Goal: Task Accomplishment & Management: Manage account settings

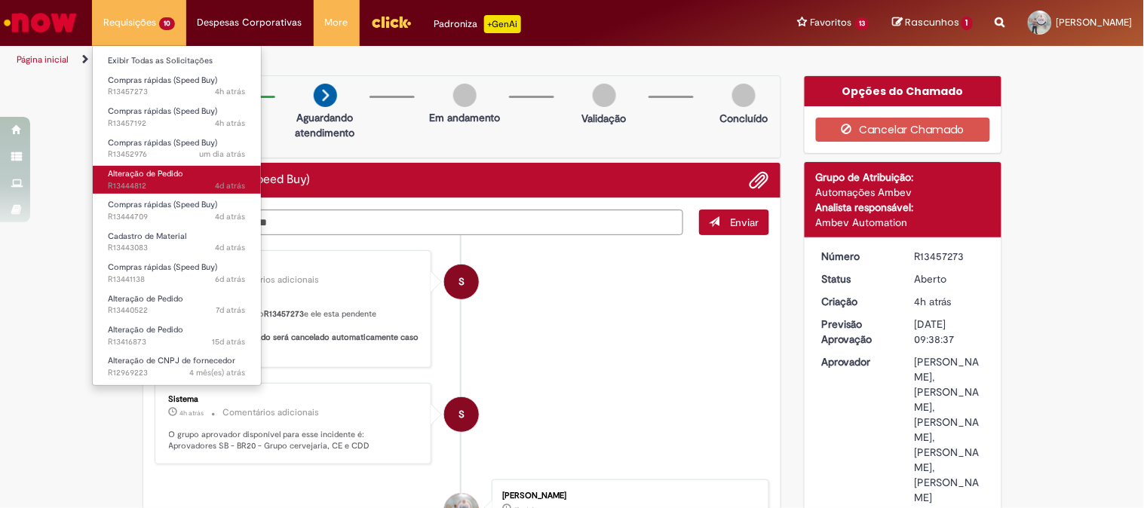
click at [154, 175] on span "Alteração de Pedido" at bounding box center [145, 173] width 75 height 11
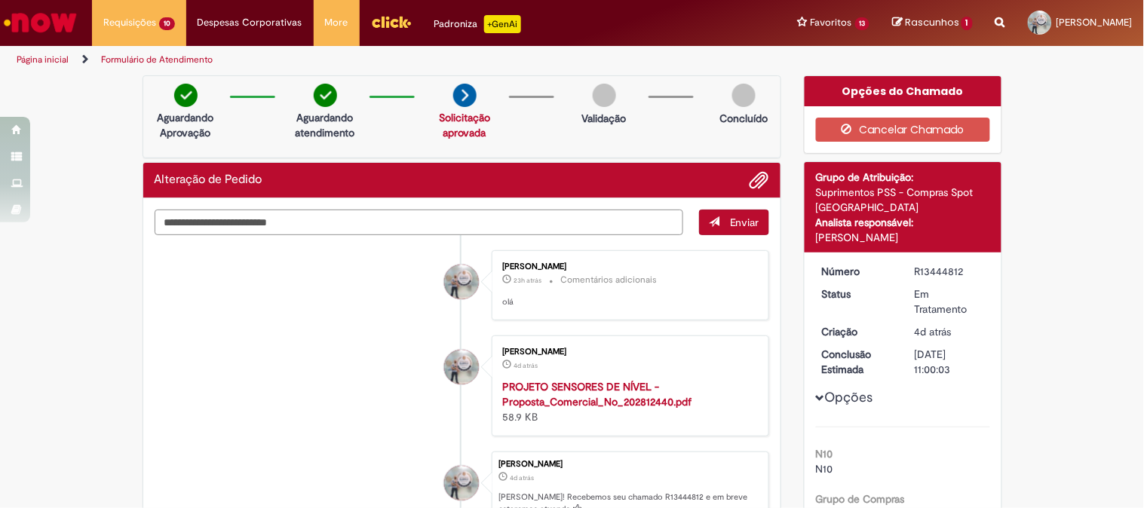
click at [518, 222] on textarea "Digite sua mensagem aqui..." at bounding box center [419, 223] width 529 height 26
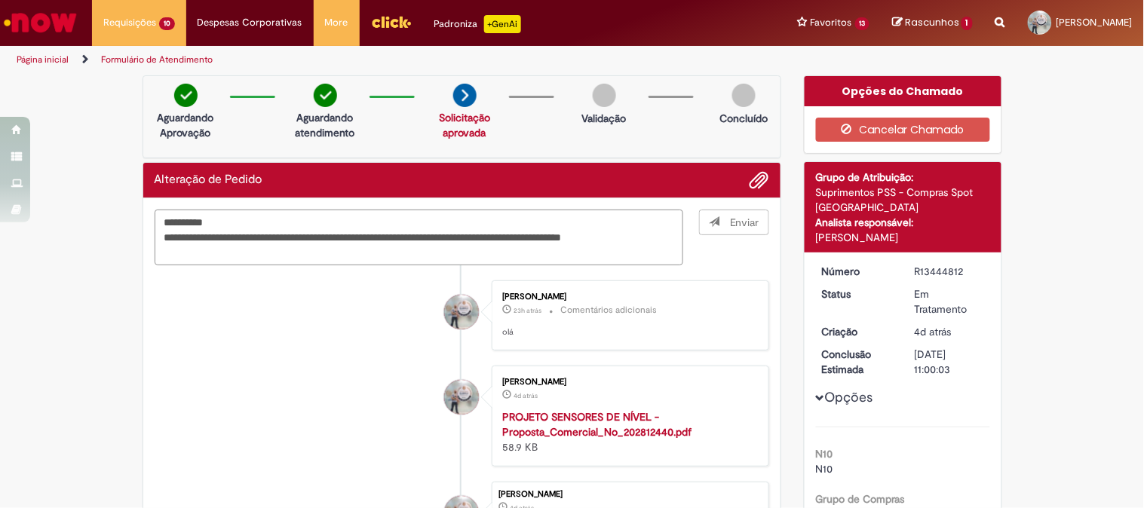
type textarea "**********"
click at [832, 232] on div "[PERSON_NAME]" at bounding box center [903, 237] width 174 height 15
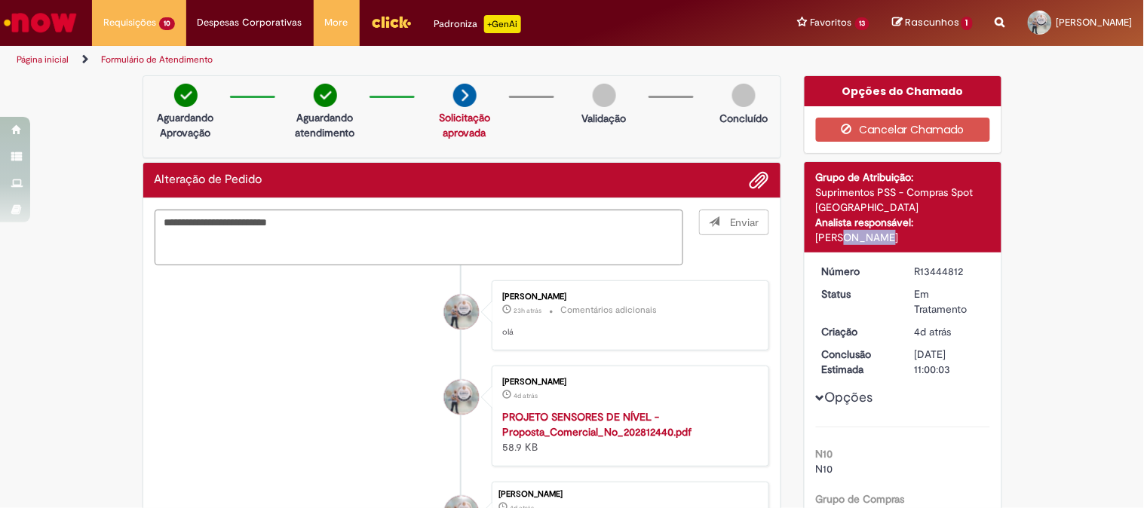
click at [832, 232] on div "[PERSON_NAME]" at bounding box center [903, 237] width 174 height 15
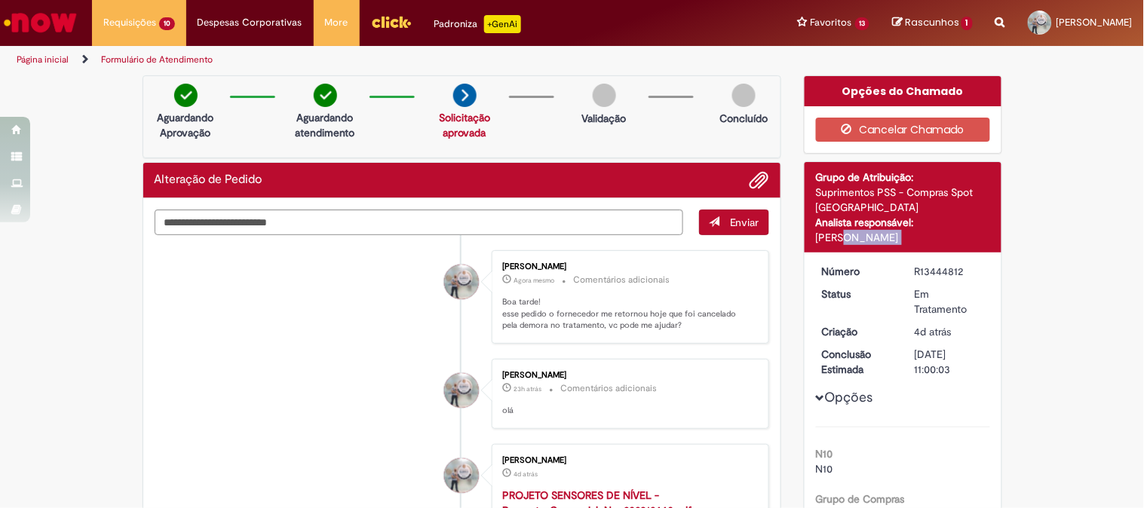
click at [832, 232] on div "[PERSON_NAME]" at bounding box center [903, 237] width 174 height 15
click at [823, 241] on div "[PERSON_NAME]" at bounding box center [903, 237] width 174 height 15
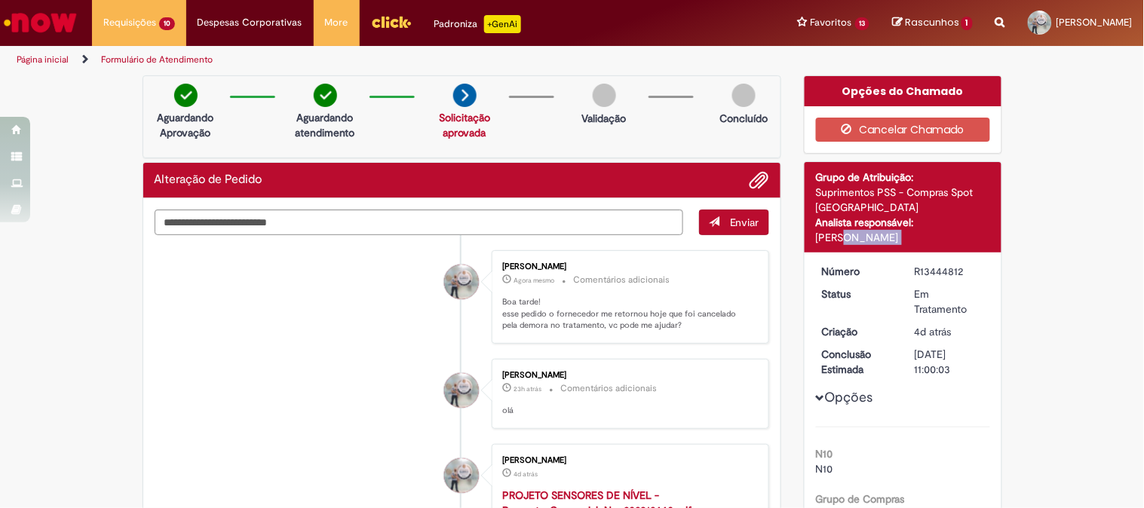
click at [823, 241] on div "[PERSON_NAME]" at bounding box center [903, 237] width 174 height 15
click at [921, 271] on div "R13444812" at bounding box center [950, 271] width 70 height 15
copy div "R13444812"
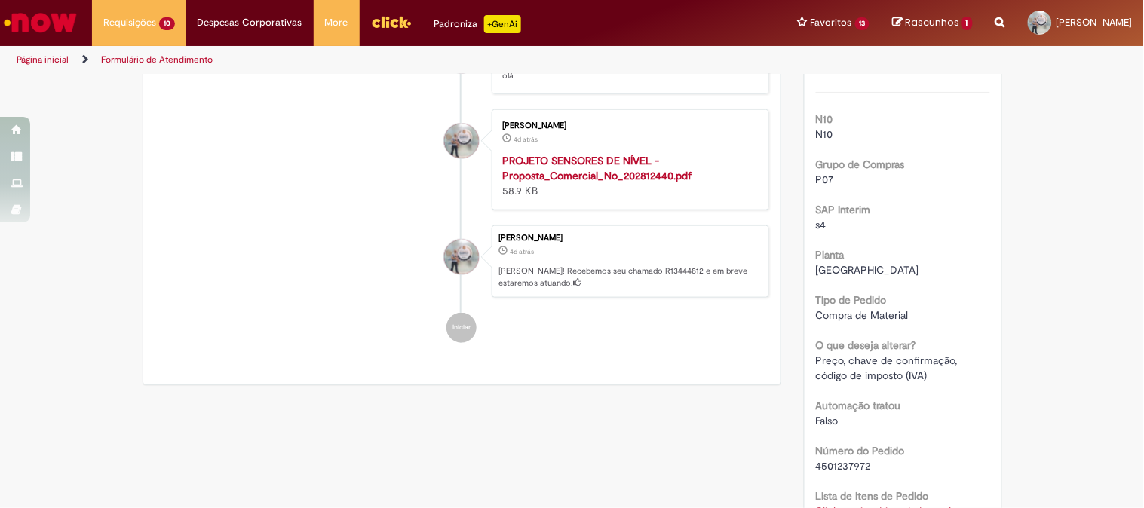
scroll to position [419, 0]
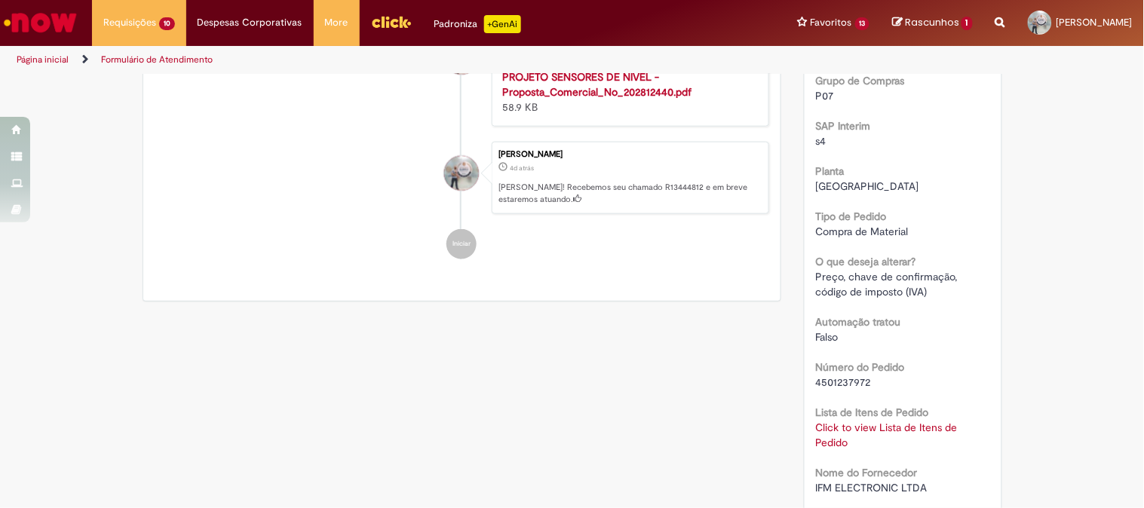
click at [824, 373] on label "Número do Pedido" at bounding box center [860, 367] width 89 height 15
click at [833, 377] on span "4501237972" at bounding box center [843, 383] width 55 height 14
copy span "4501237972"
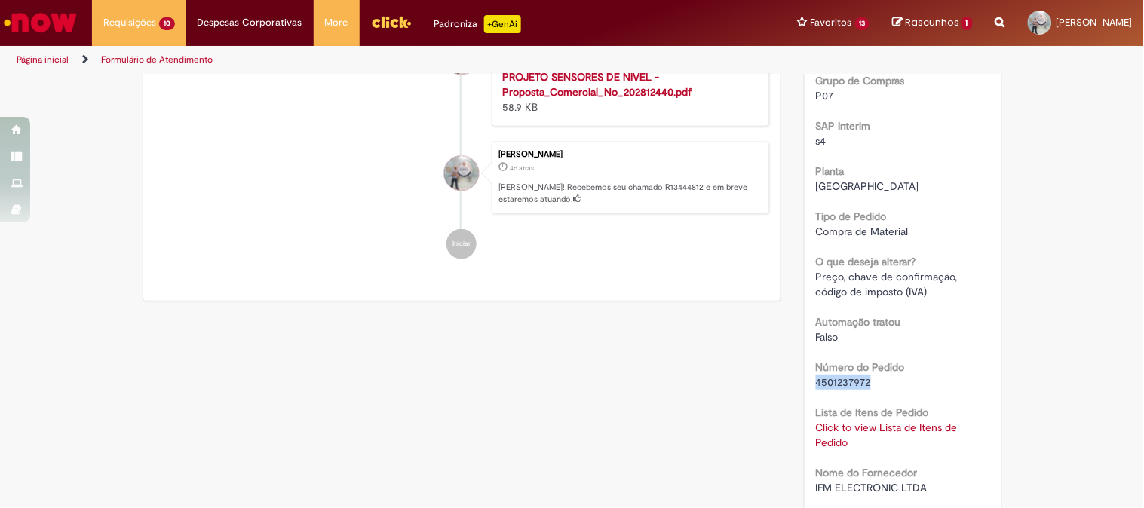
scroll to position [0, 0]
